Goal: Obtain resource: Obtain resource

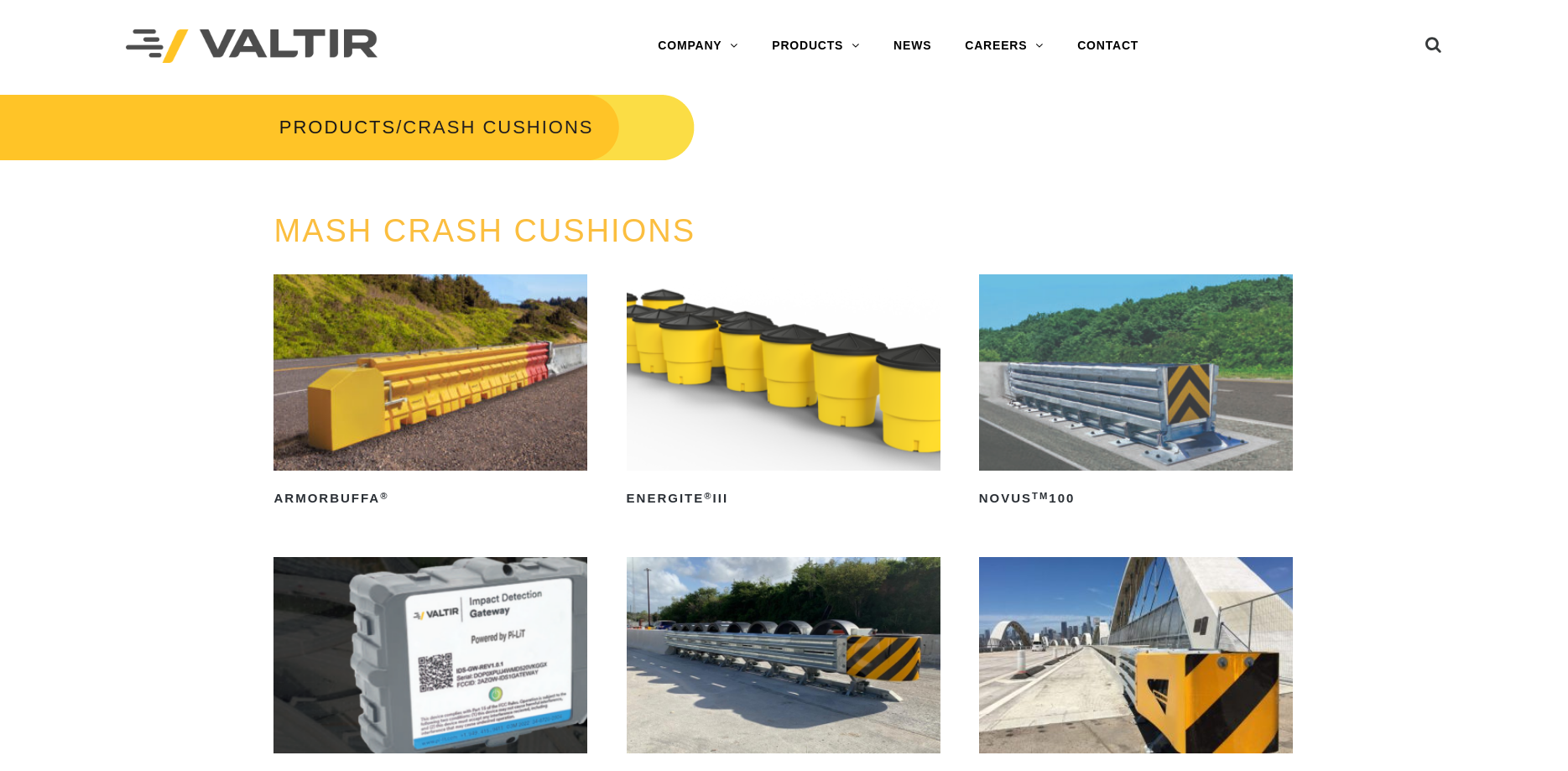
drag, startPoint x: 789, startPoint y: 363, endPoint x: 792, endPoint y: 352, distance: 11.4
click at [786, 362] on img at bounding box center [783, 372] width 314 height 196
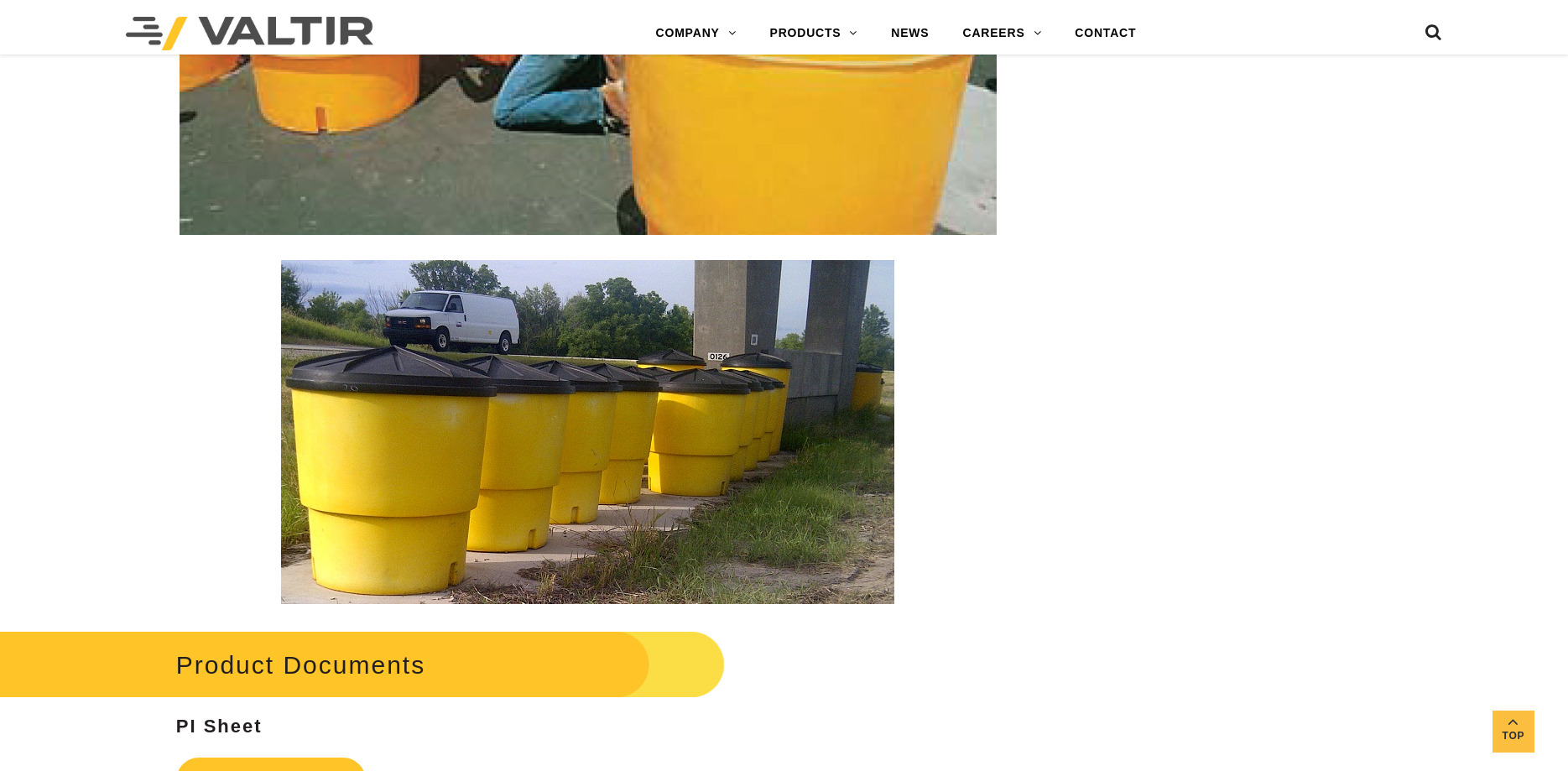
scroll to position [2995, 0]
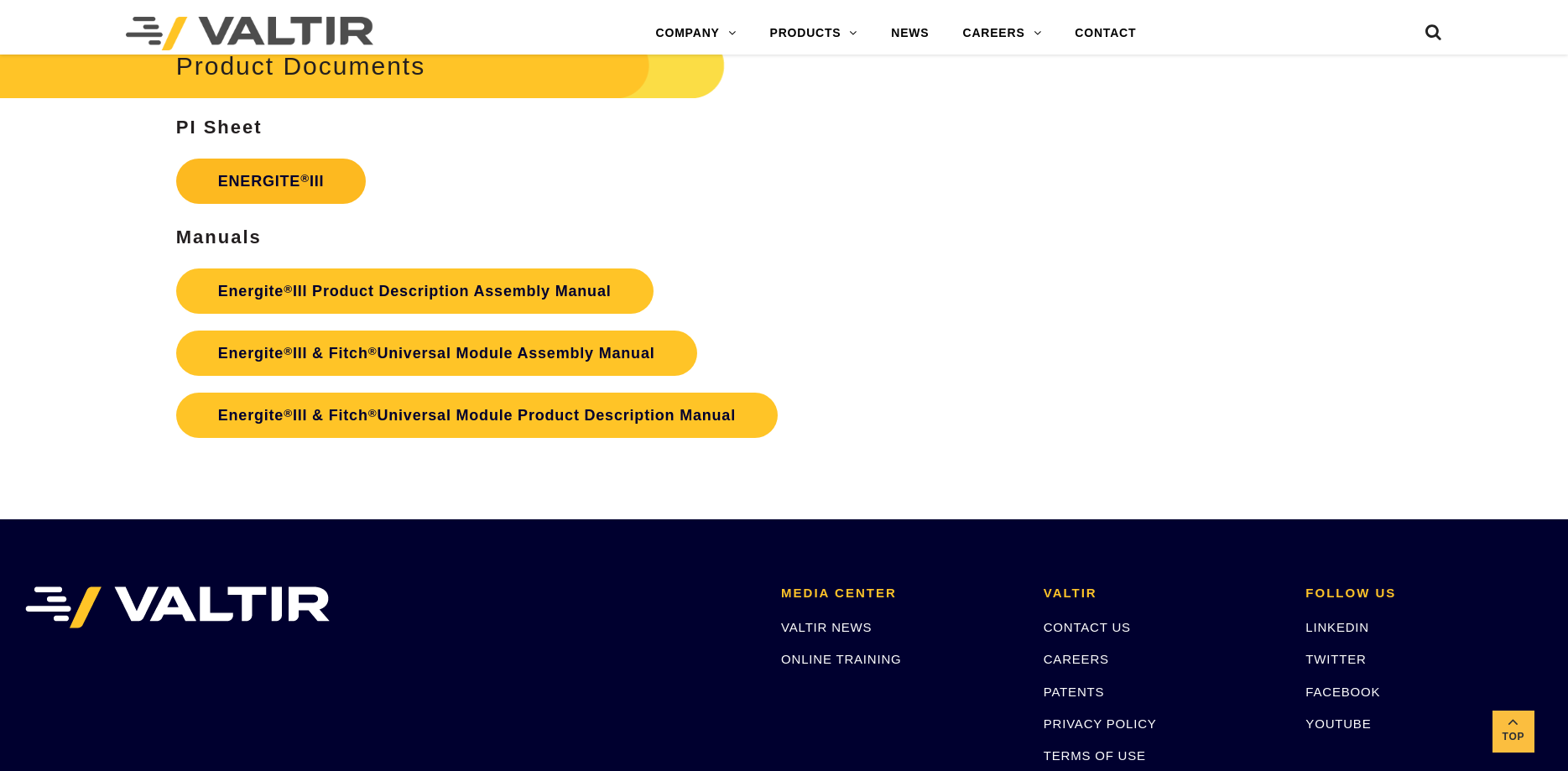
click at [295, 173] on link "ENERGITE ® III" at bounding box center [272, 181] width 190 height 46
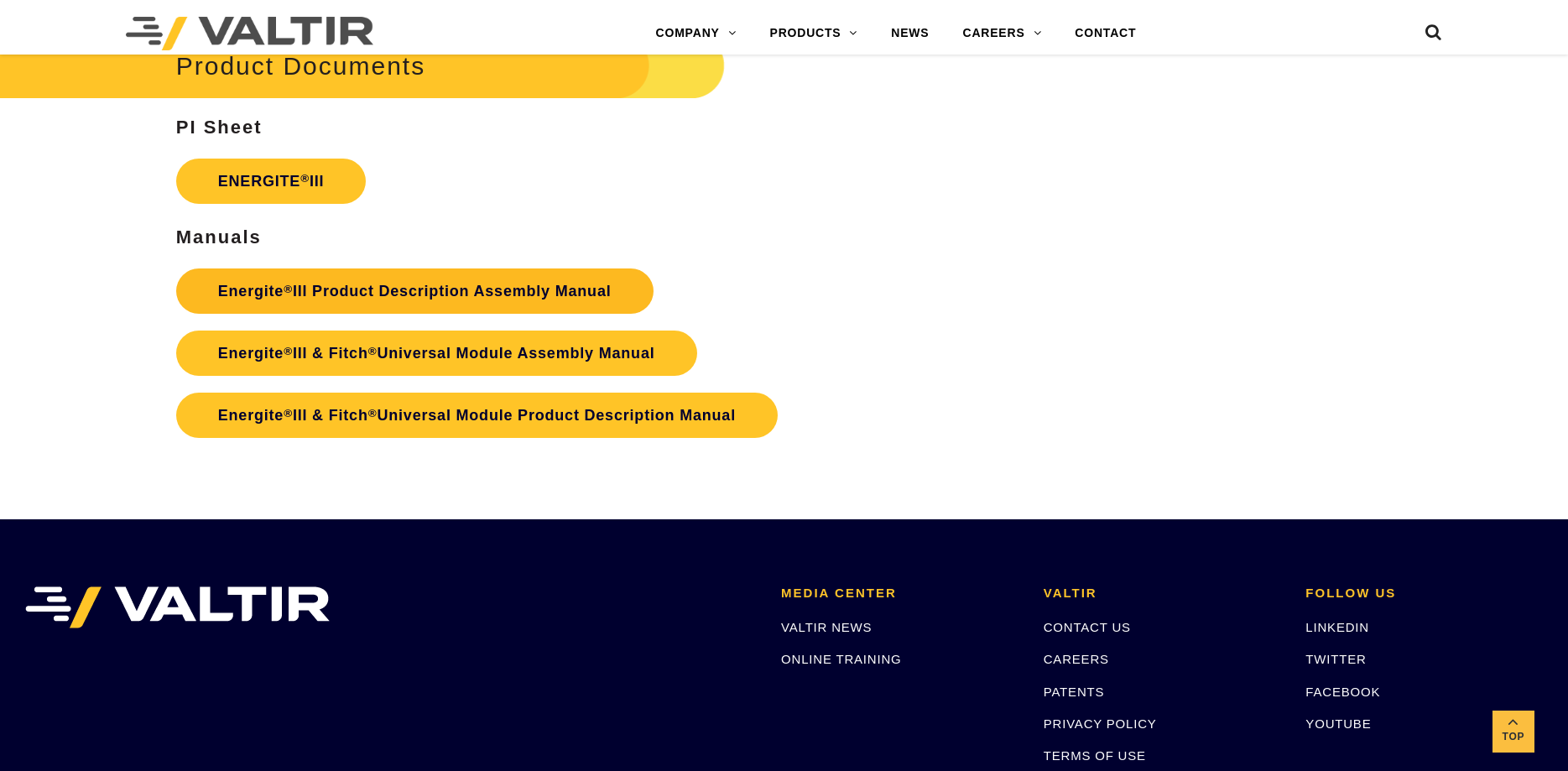
click at [472, 283] on link "Energite ® III Product Description Assembly Manual" at bounding box center [414, 291] width 477 height 46
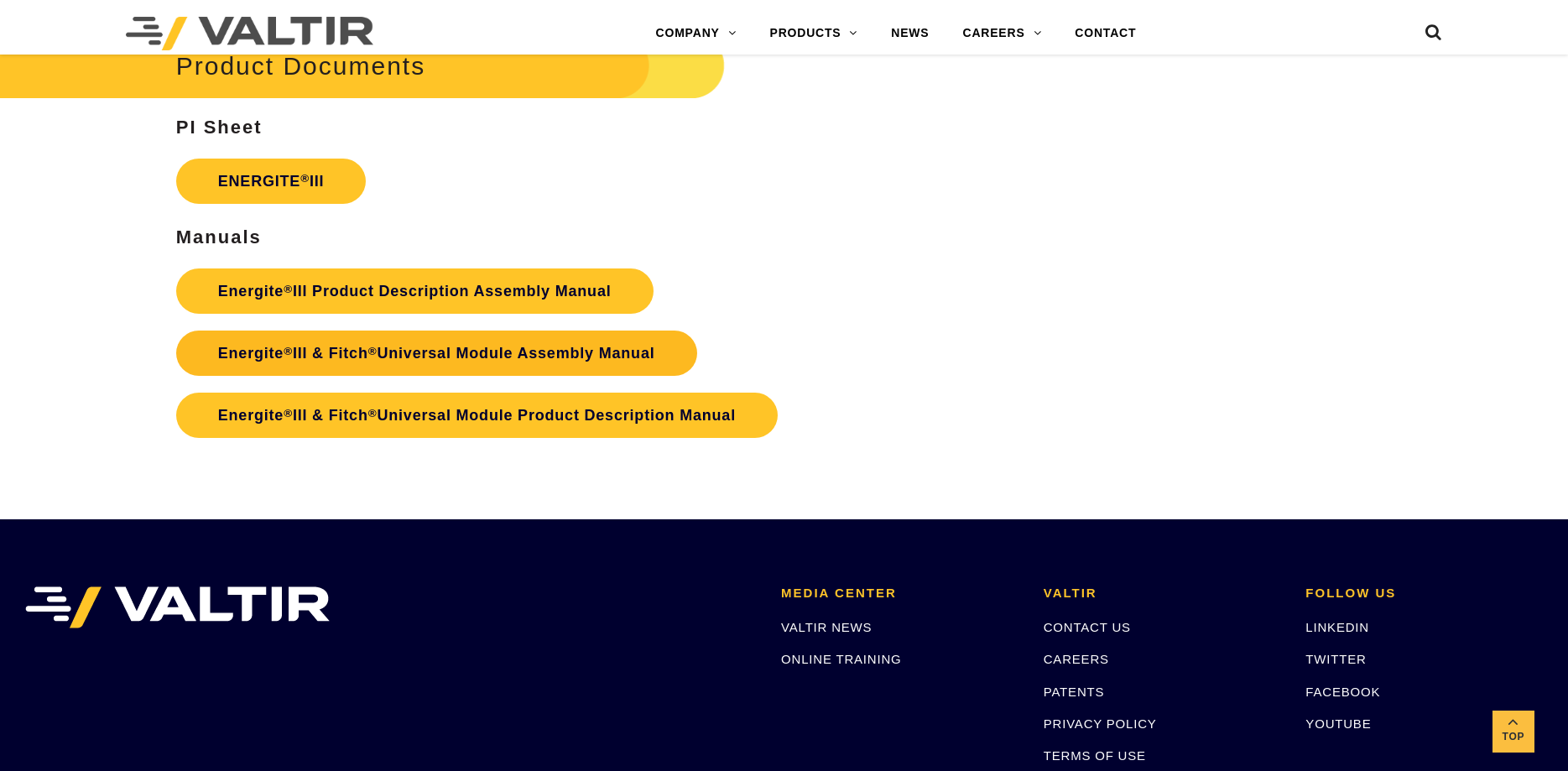
click at [497, 348] on link "Energite ® III & Fitch ® Universal Module Assembly Manual" at bounding box center [437, 353] width 521 height 46
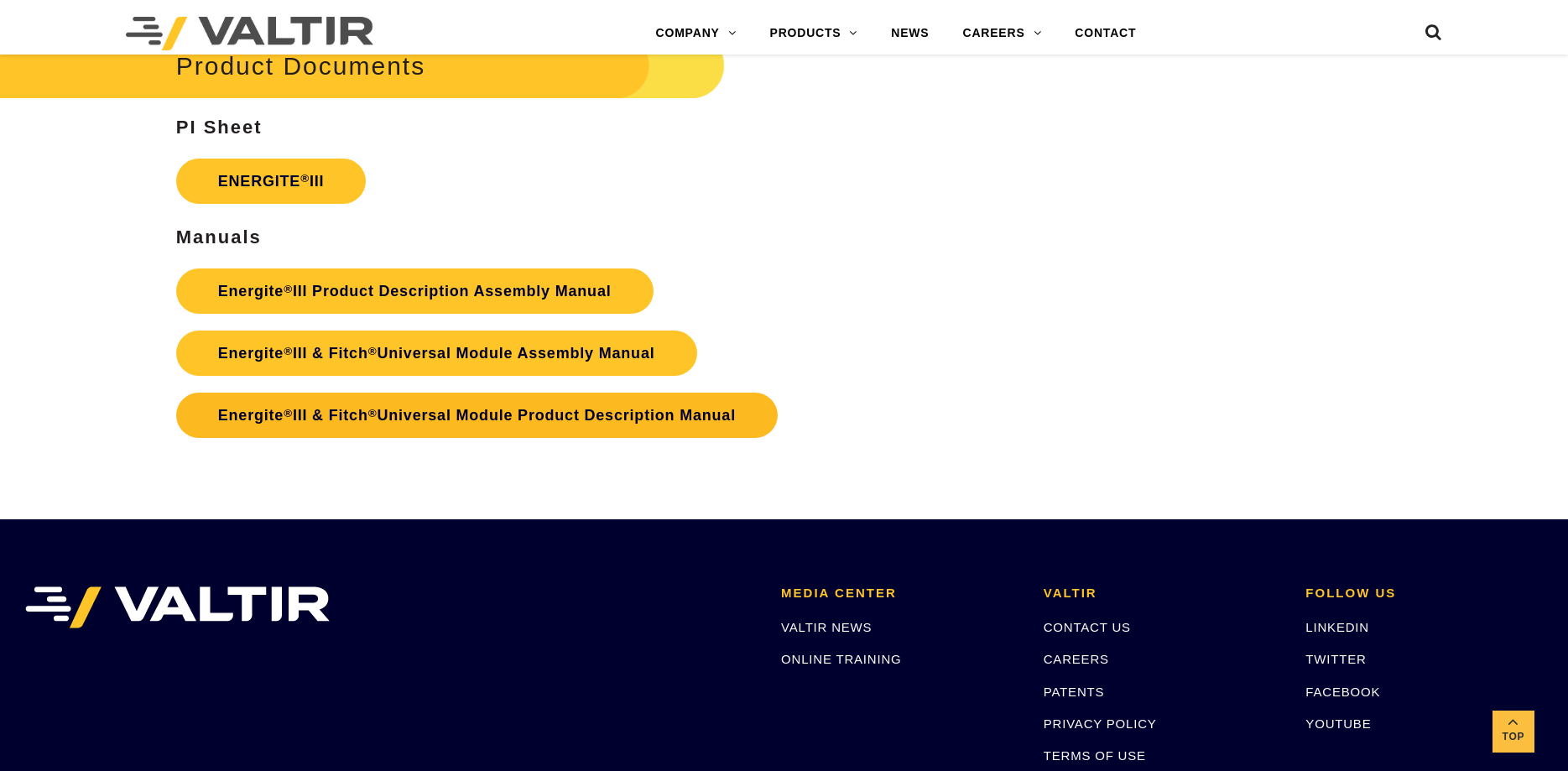
click at [511, 408] on link "Energite ® III & Fitch ® Universal Module Product Description Manual" at bounding box center [477, 415] width 601 height 46
click at [493, 415] on link "Energite ® III & Fitch ® Universal Module Product Description Manual" at bounding box center [477, 415] width 601 height 46
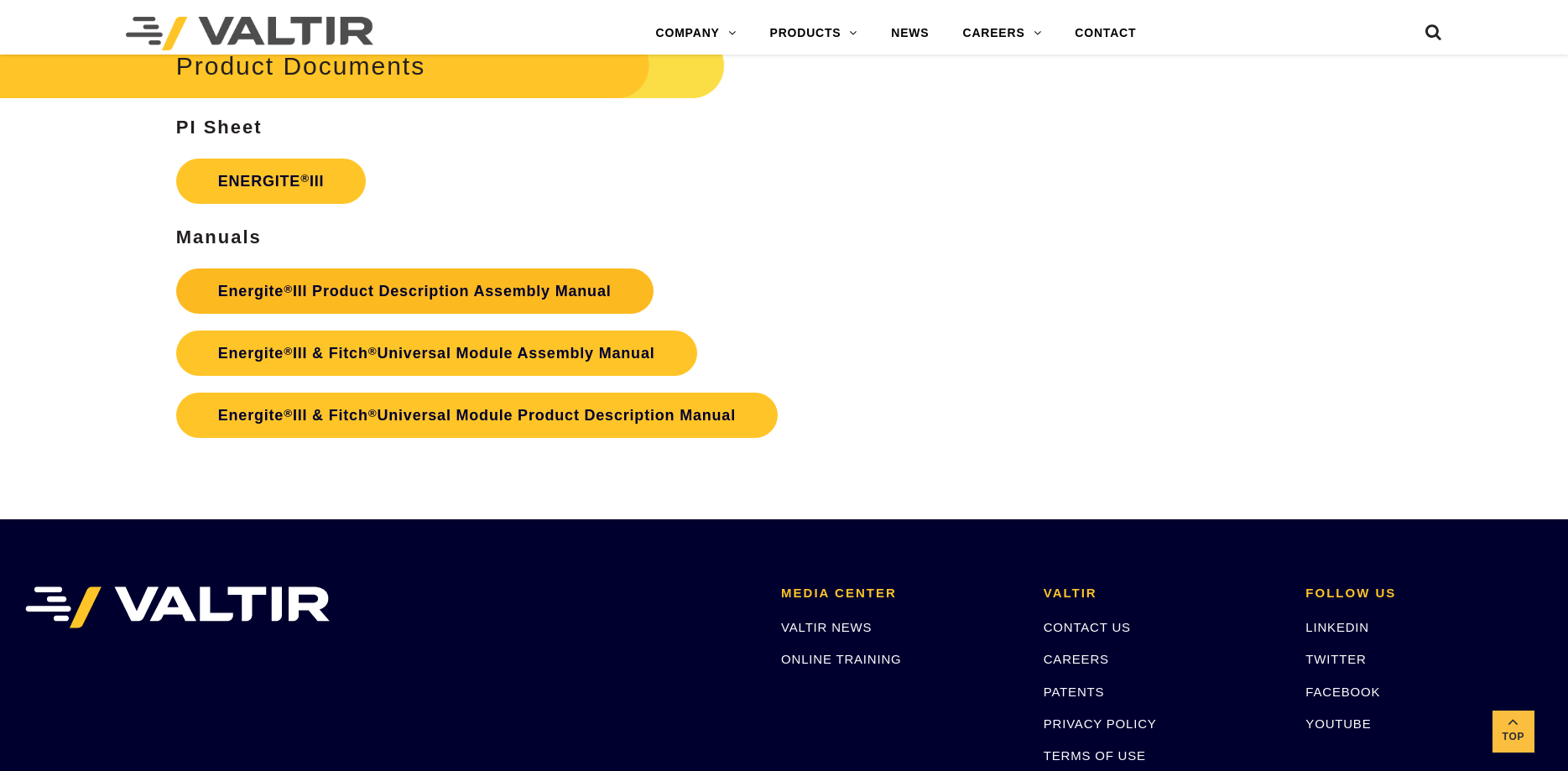
click at [399, 288] on link "Energite ® III Product Description Assembly Manual" at bounding box center [414, 291] width 477 height 46
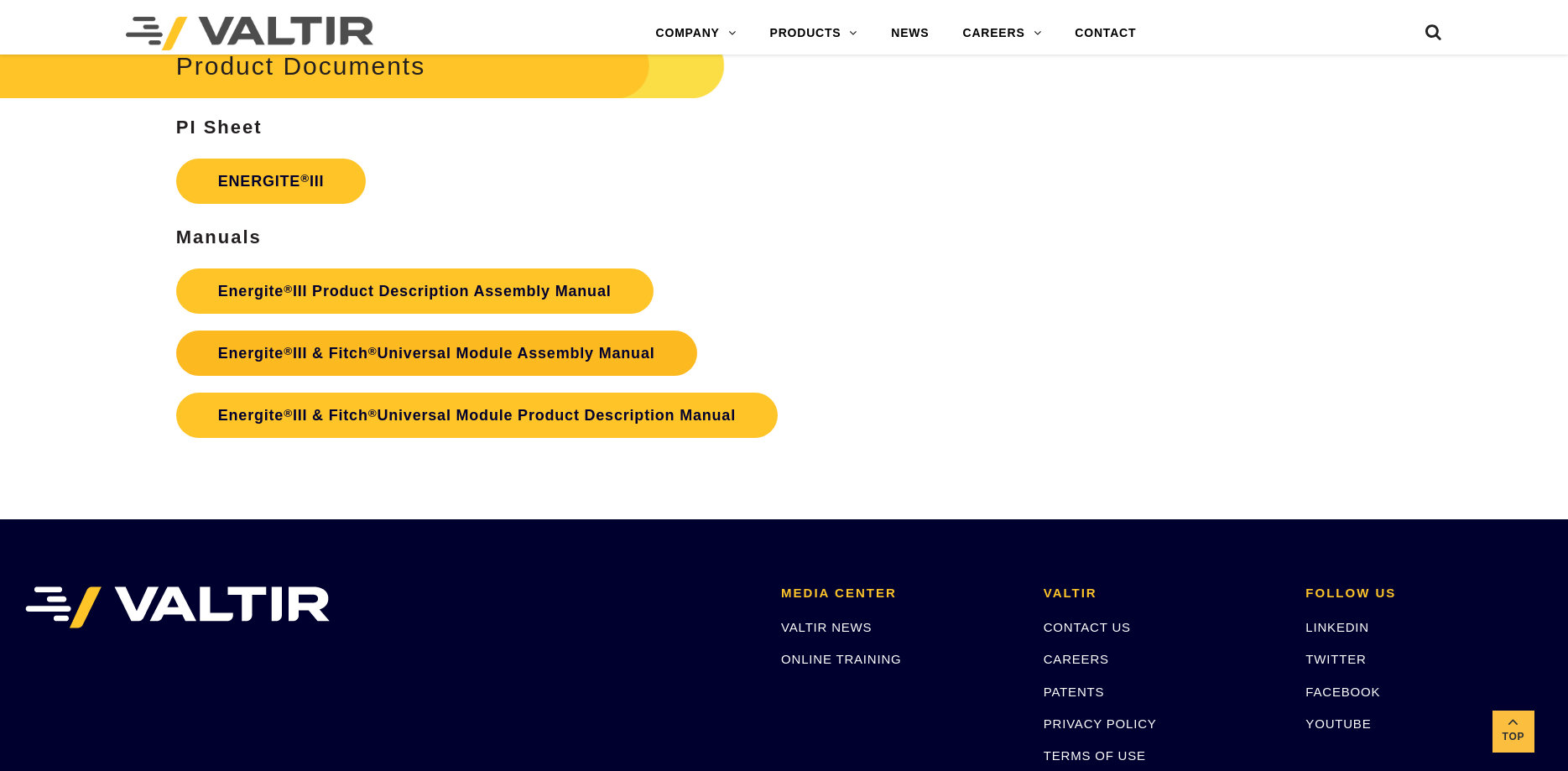
click at [573, 353] on link "Energite ® III & Fitch ® Universal Module Assembly Manual" at bounding box center [437, 353] width 521 height 46
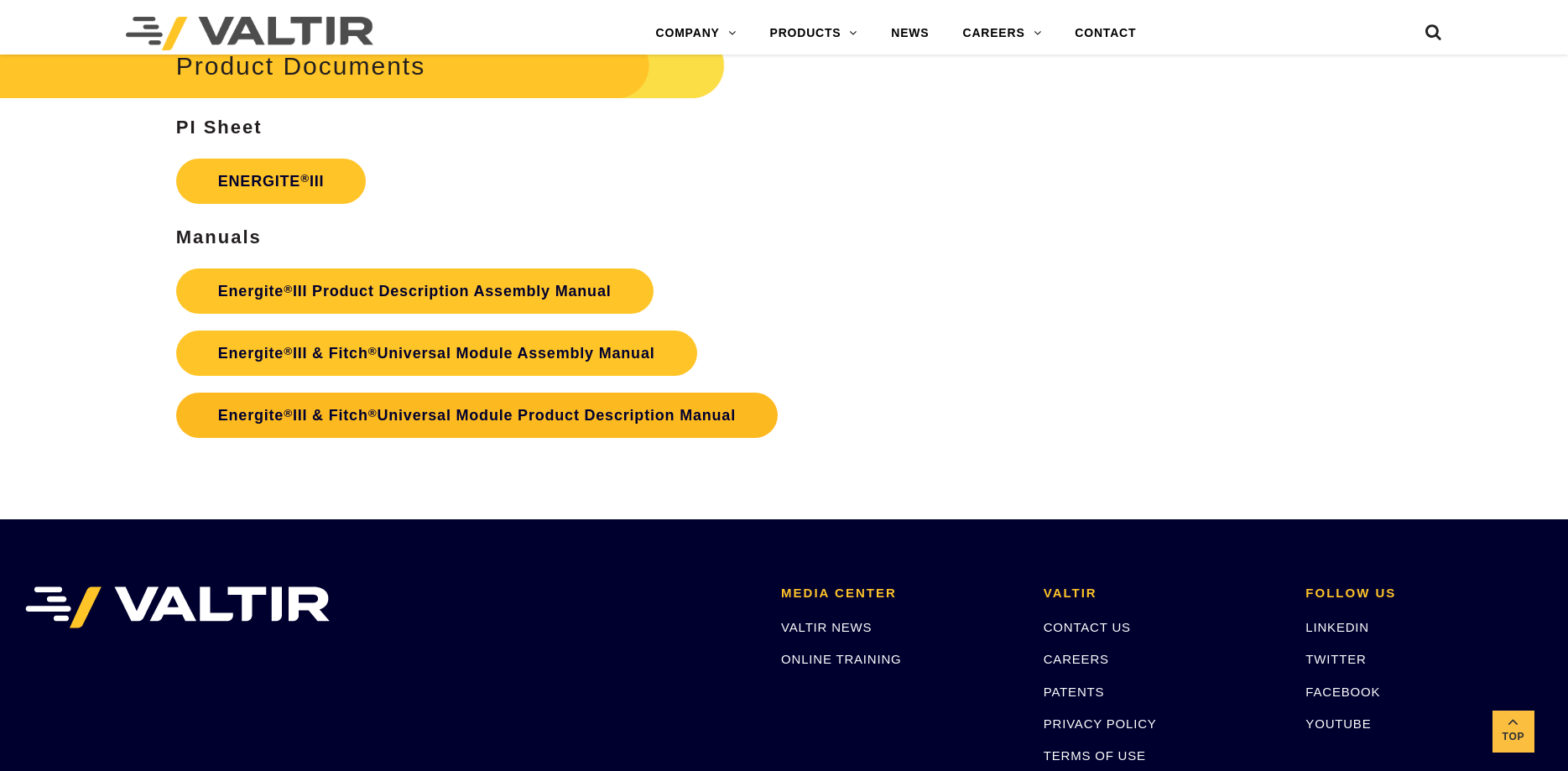
click at [565, 414] on link "Energite ® III & Fitch ® Universal Module Product Description Manual" at bounding box center [477, 415] width 601 height 46
